Goal: Navigation & Orientation: Find specific page/section

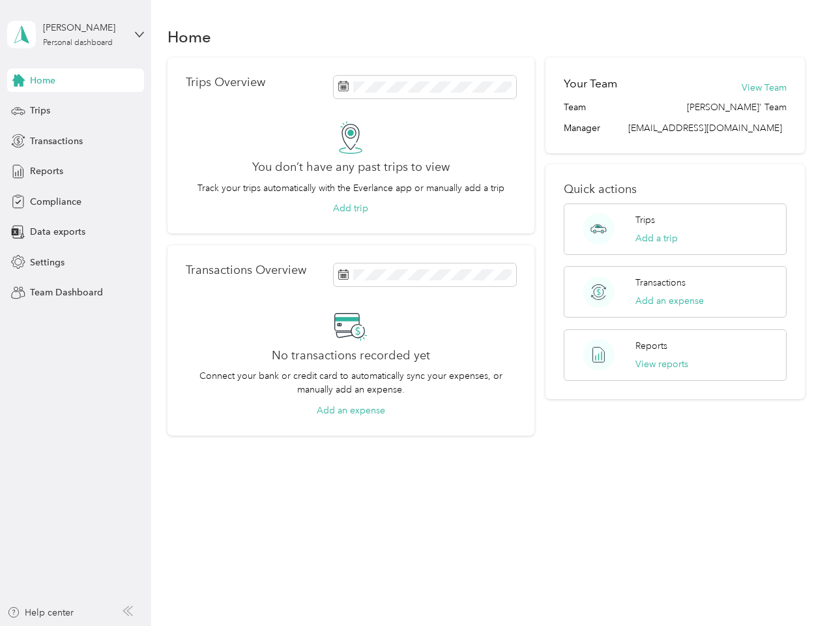
click at [413, 313] on div "No transactions recorded yet Connect your bank or credit card to automatically …" at bounding box center [351, 363] width 330 height 108
click at [76, 35] on div "[PERSON_NAME]" at bounding box center [83, 28] width 81 height 14
click at [76, 80] on div "You’re signed in as [EMAIL_ADDRESS][DOMAIN_NAME] Team dashboard Personal dashbo…" at bounding box center [144, 114] width 274 height 133
click at [18, 80] on icon at bounding box center [18, 80] width 12 height 12
click at [76, 111] on div "Trips" at bounding box center [75, 110] width 137 height 23
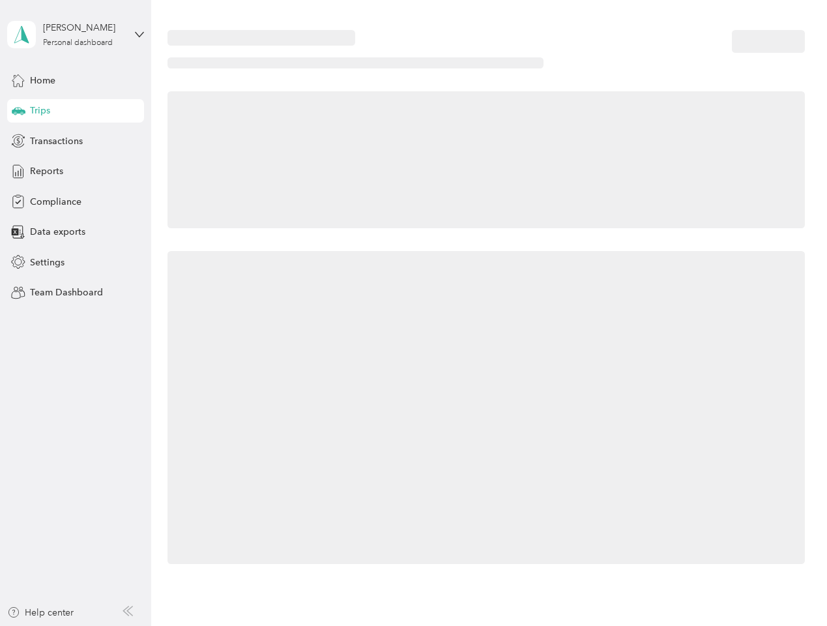
click at [18, 111] on icon at bounding box center [19, 110] width 14 height 7
click at [76, 141] on span "Transactions" at bounding box center [56, 141] width 53 height 14
click at [18, 141] on icon at bounding box center [18, 141] width 14 height 14
click at [76, 171] on div "Reports" at bounding box center [75, 171] width 137 height 23
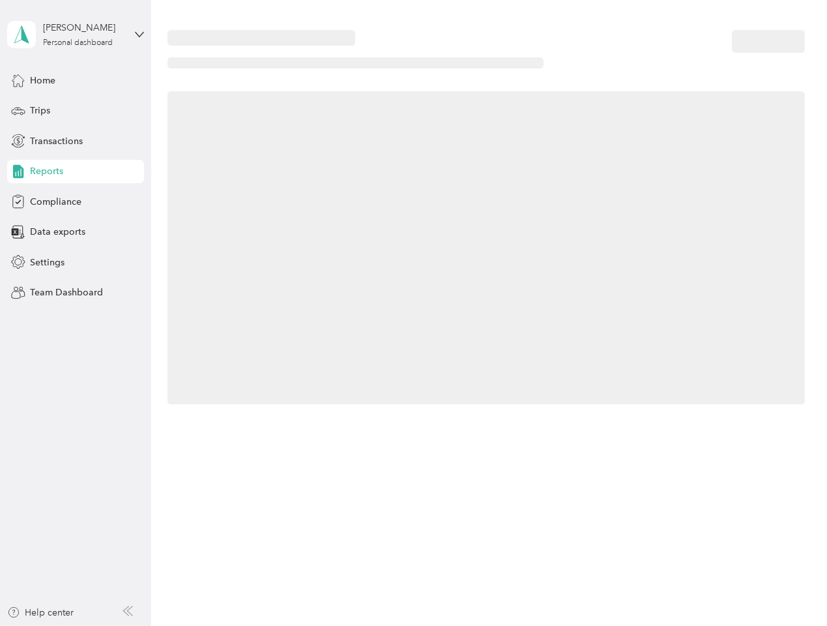
click at [18, 171] on icon at bounding box center [18, 171] width 14 height 14
